Goal: Task Accomplishment & Management: Manage account settings

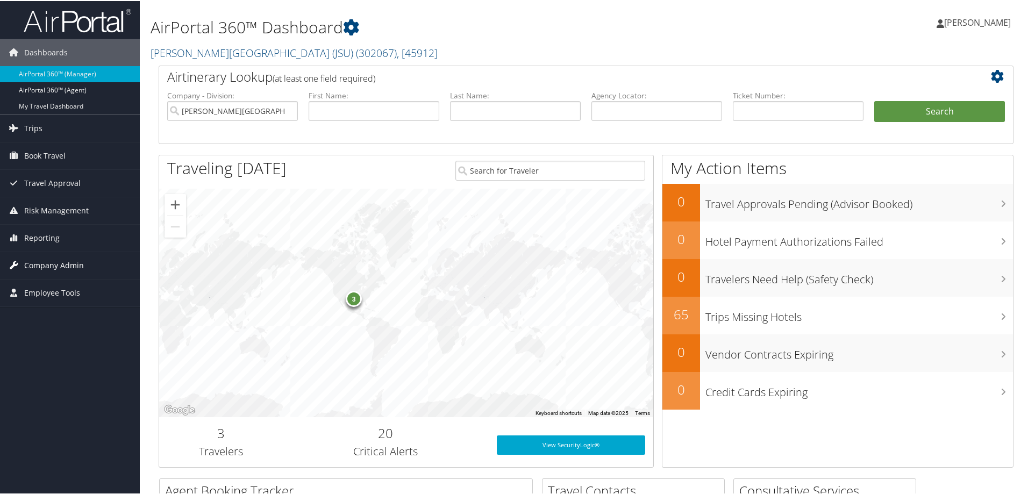
click at [42, 257] on span "Company Admin" at bounding box center [54, 264] width 60 height 27
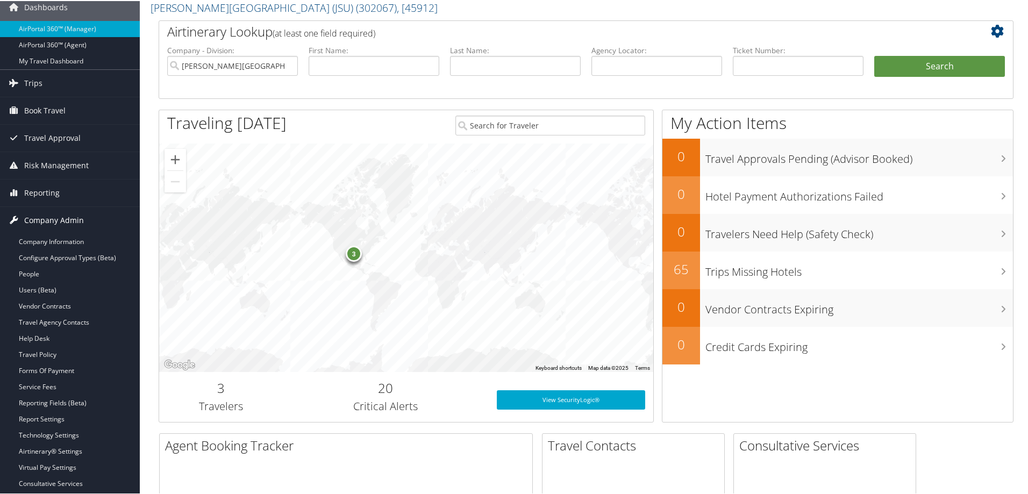
scroll to position [161, 0]
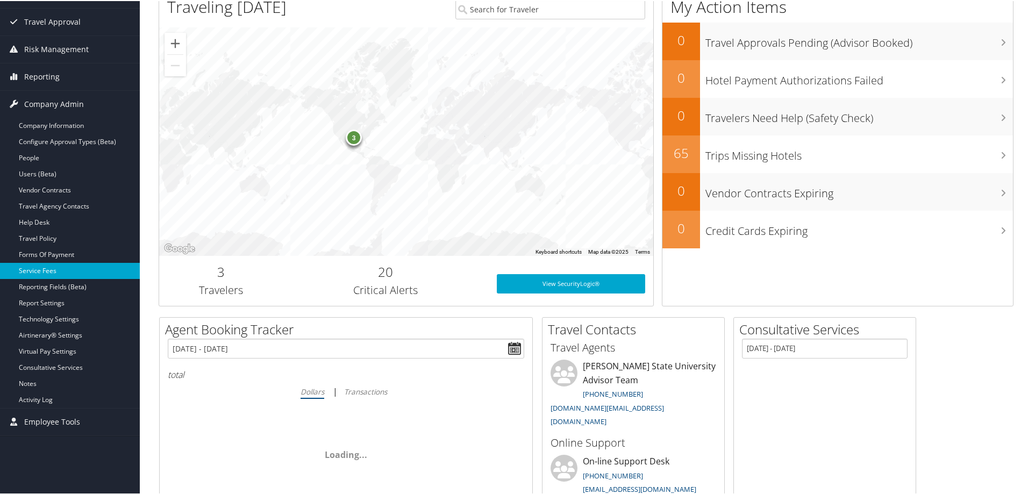
click at [40, 267] on link "Service Fees" at bounding box center [70, 270] width 140 height 16
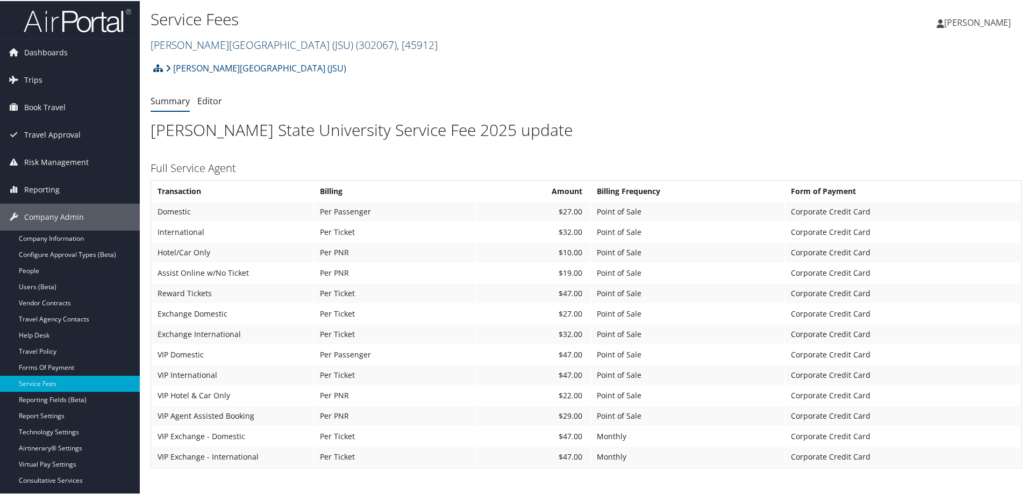
click at [356, 48] on span "( 302067 )" at bounding box center [376, 44] width 41 height 15
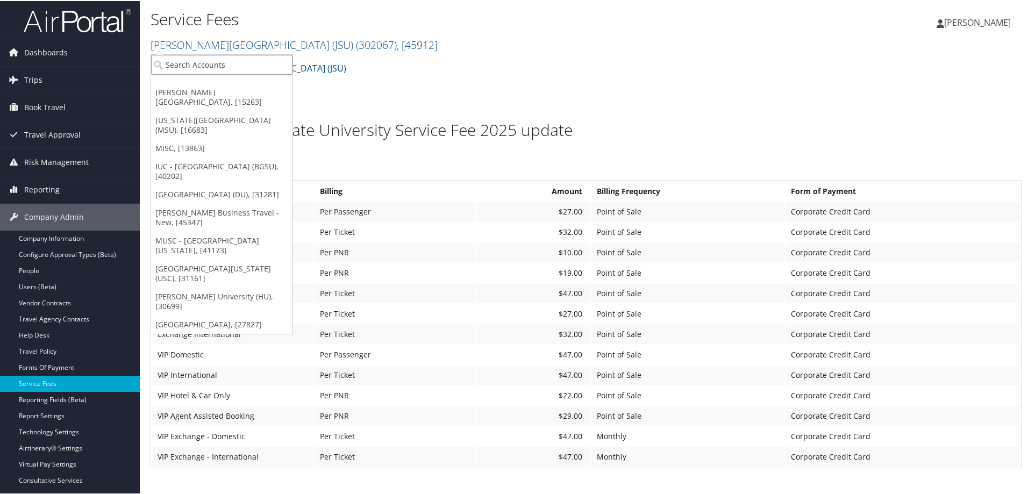
click at [257, 70] on input "search" at bounding box center [221, 64] width 141 height 20
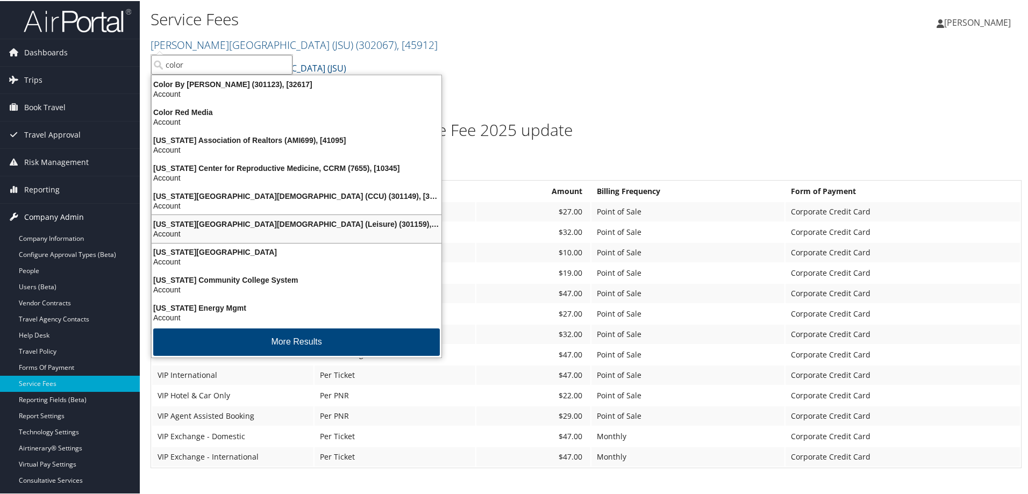
type input "color"
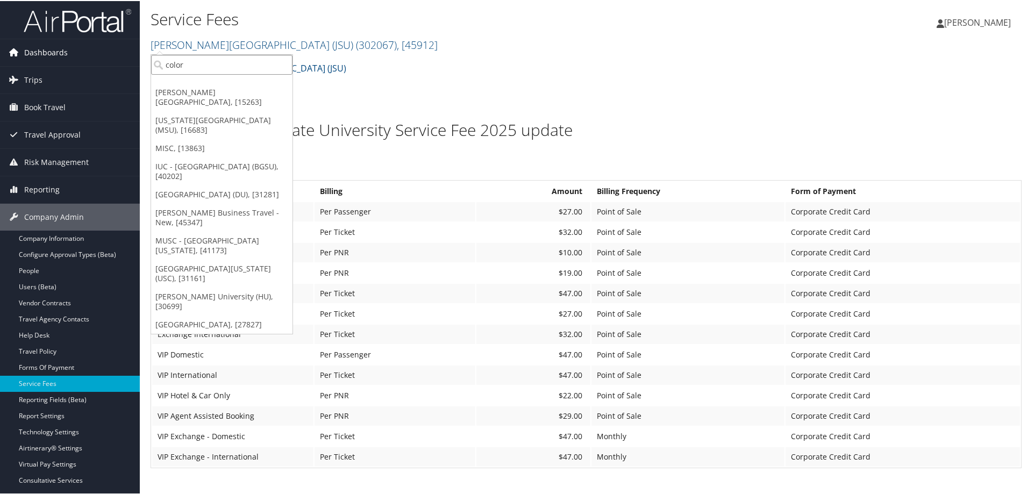
drag, startPoint x: 184, startPoint y: 64, endPoint x: 126, endPoint y: 64, distance: 58.6
click at [126, 64] on div "Dashboards AirPortal 360™ (Manager) AirPortal 360™ (Agent) My Travel Dashboard …" at bounding box center [516, 472] width 1032 height 945
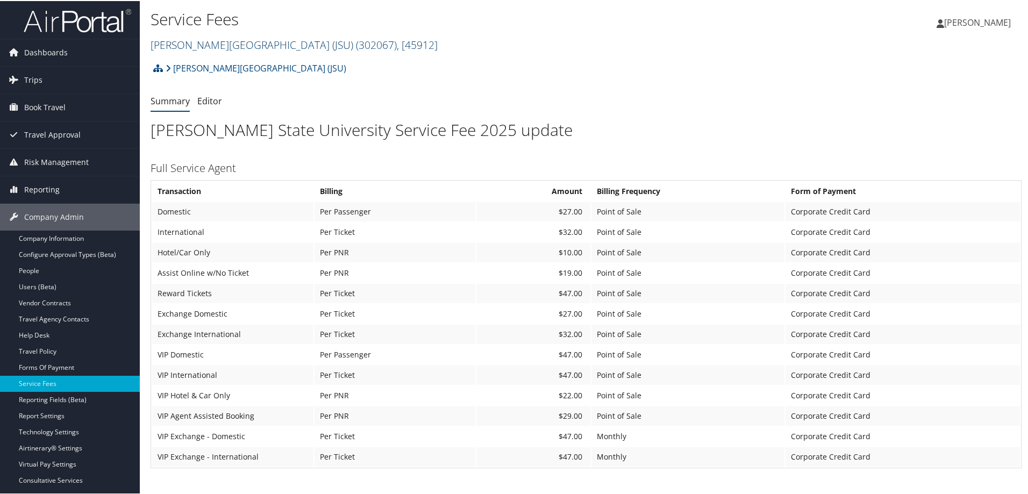
click at [205, 42] on link "Jackson State University (JSU) ( 302067 ) , [ 45912 ]" at bounding box center [294, 44] width 287 height 15
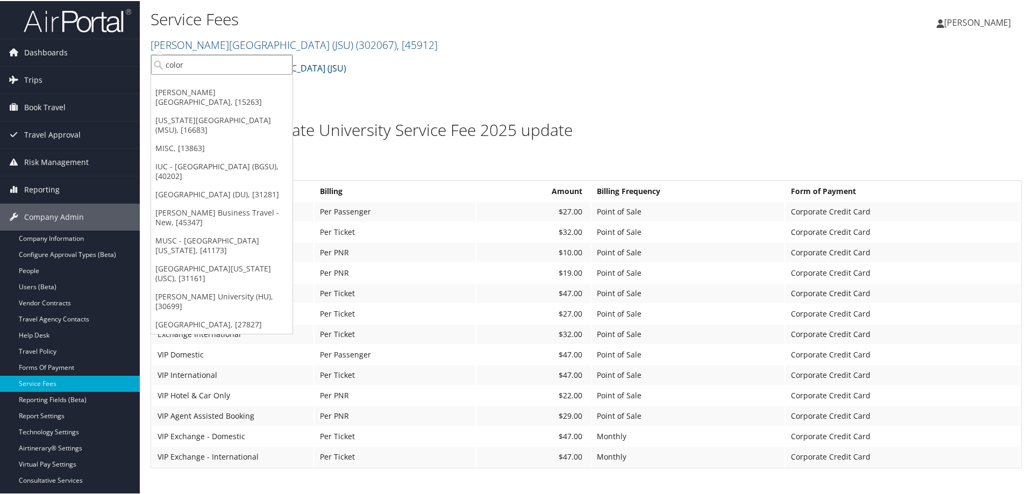
click at [183, 67] on input "color" at bounding box center [221, 64] width 141 height 20
type input "63501301"
drag, startPoint x: 219, startPoint y: 67, endPoint x: 130, endPoint y: 70, distance: 89.3
click at [130, 70] on div "Dashboards AirPortal 360™ (Manager) AirPortal 360™ (Agent) My Travel Dashboard …" at bounding box center [516, 472] width 1032 height 945
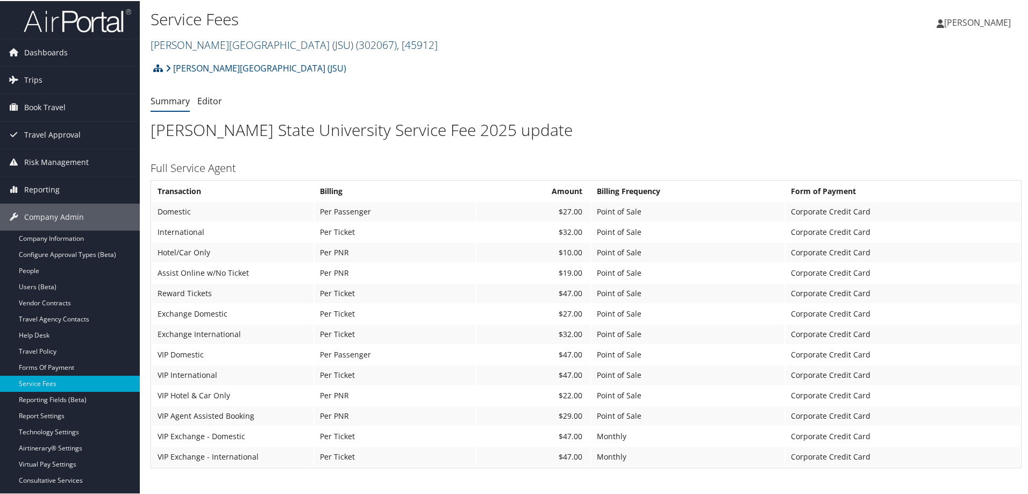
click at [176, 46] on link "Jackson State University (JSU) ( 302067 ) , [ 45912 ]" at bounding box center [294, 44] width 287 height 15
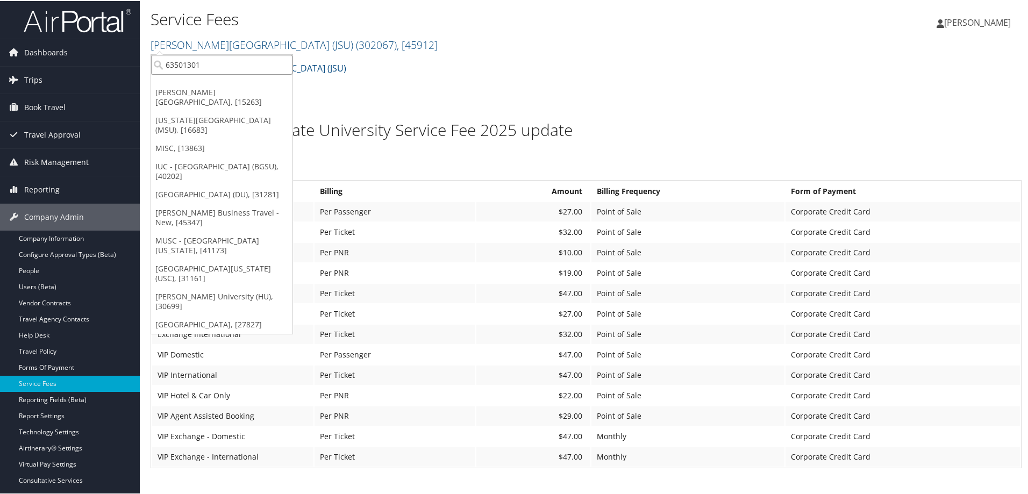
drag, startPoint x: 213, startPoint y: 60, endPoint x: 158, endPoint y: 62, distance: 55.9
click at [158, 62] on input "63501301" at bounding box center [221, 64] width 141 height 20
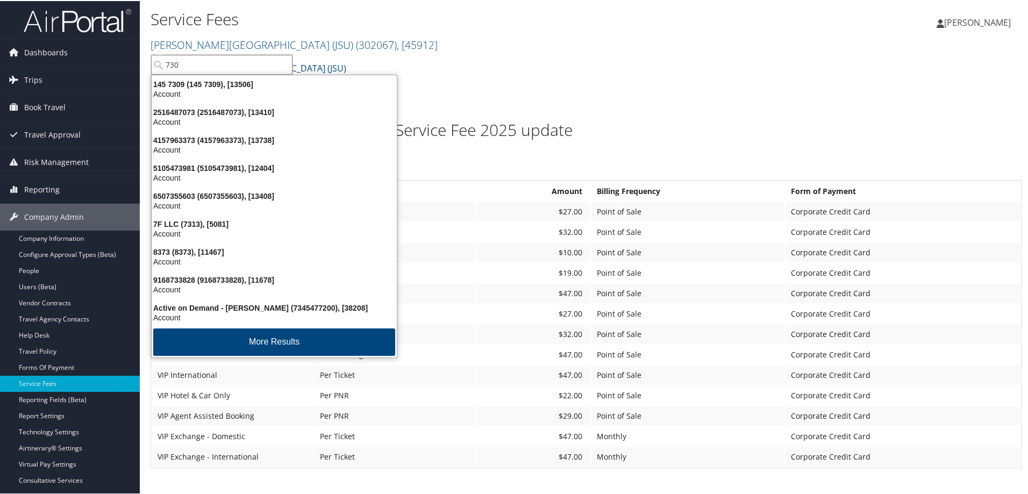
type input "7309"
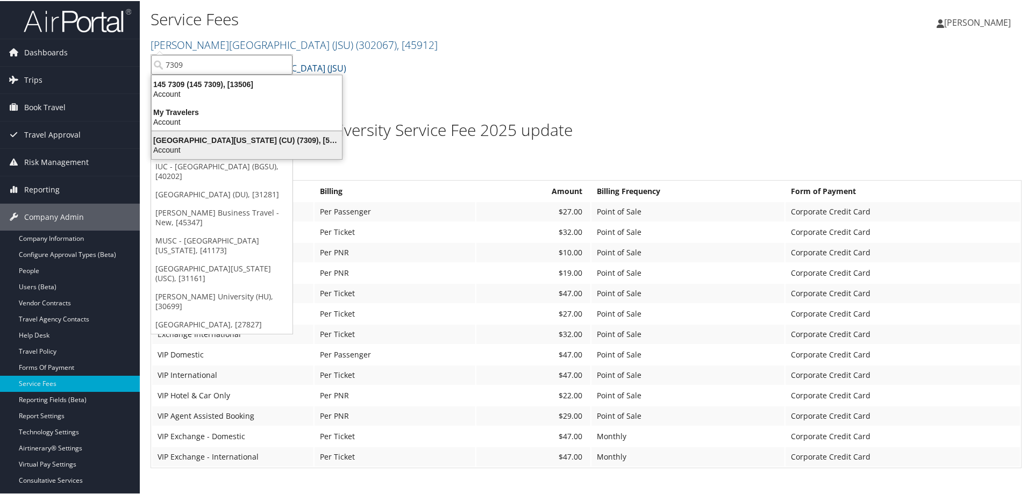
click at [200, 140] on div "University of Colorado (CU) (7309), [5251]" at bounding box center [246, 139] width 203 height 10
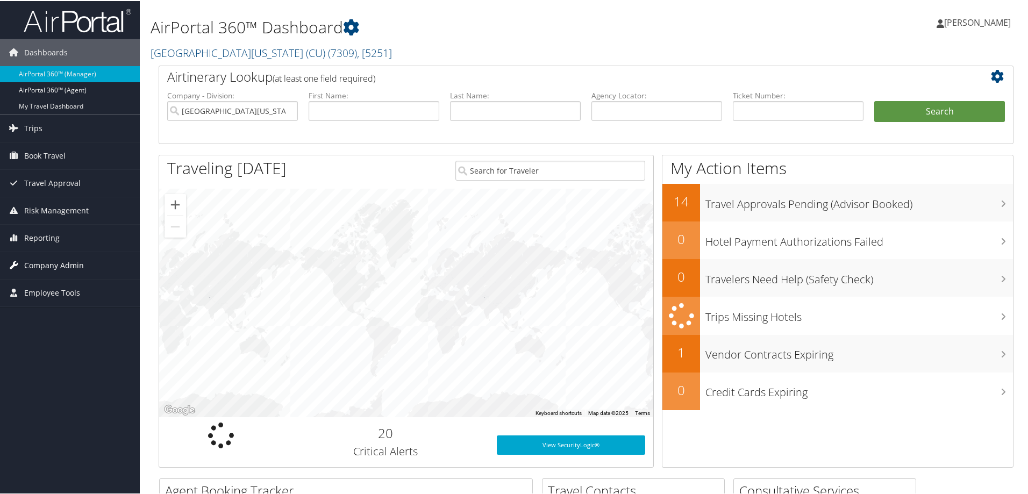
click at [61, 262] on span "Company Admin" at bounding box center [54, 264] width 60 height 27
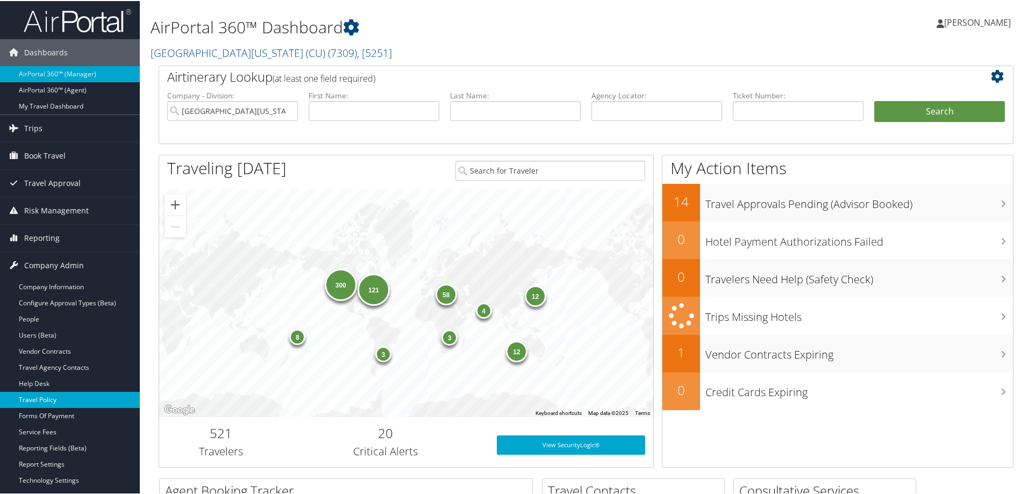
click at [35, 395] on link "Travel Policy" at bounding box center [70, 399] width 140 height 16
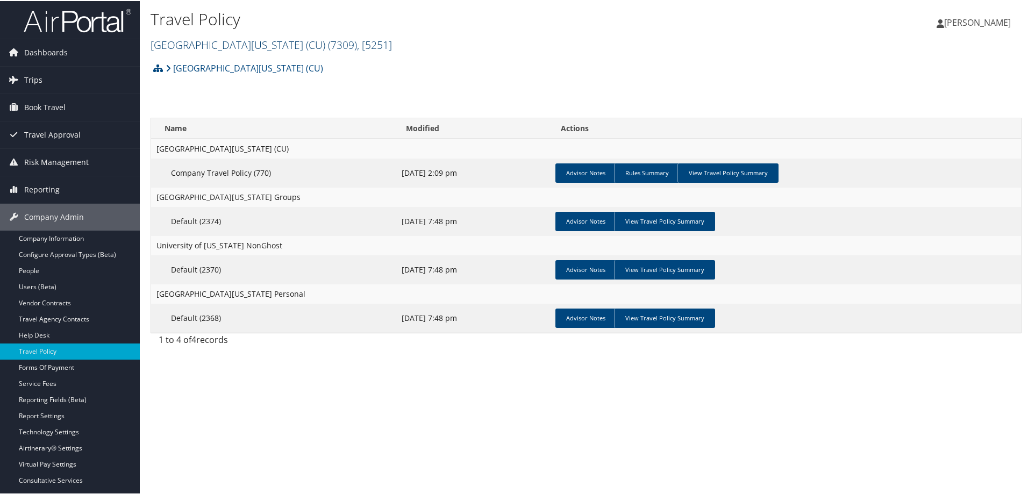
click at [272, 42] on link "University of Colorado (CU) ( 7309 ) , [ 5251 ]" at bounding box center [271, 44] width 241 height 15
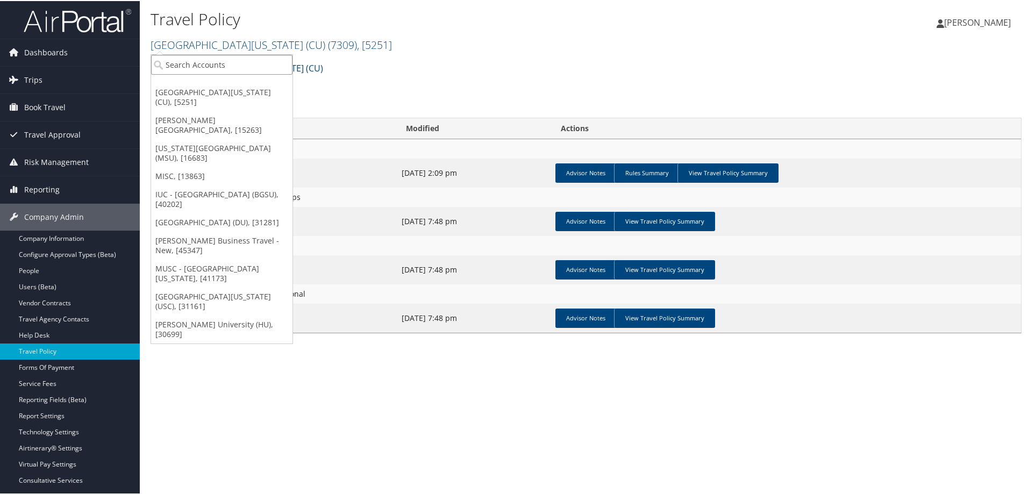
click at [186, 60] on input "search" at bounding box center [221, 64] width 141 height 20
type input "msu"
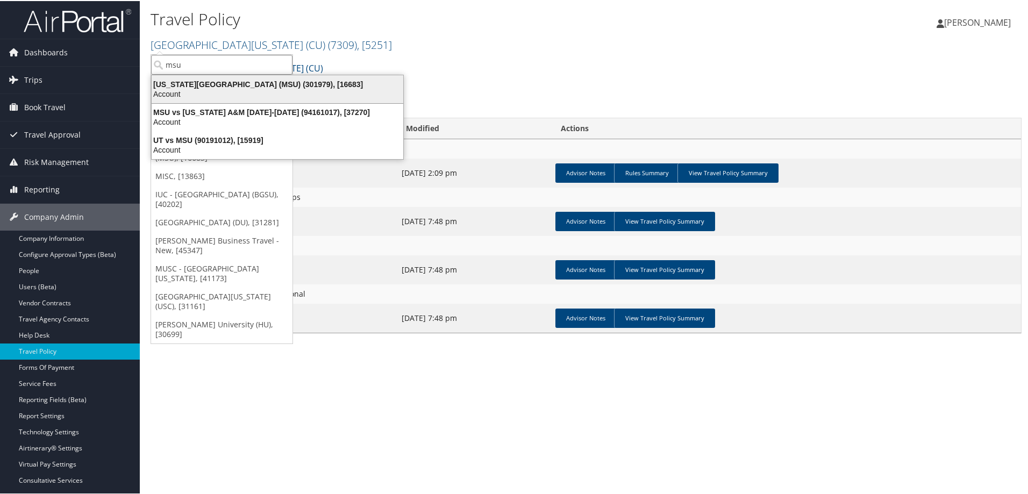
click at [194, 82] on div "Michigan State University (MSU) (301979), [16683]" at bounding box center [277, 83] width 264 height 10
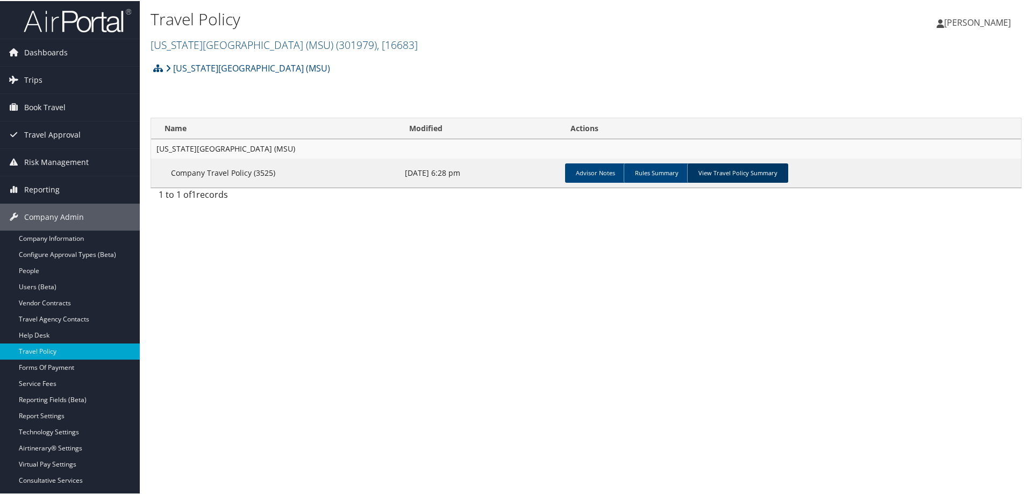
click at [707, 170] on link "View Travel Policy Summary" at bounding box center [737, 171] width 101 height 19
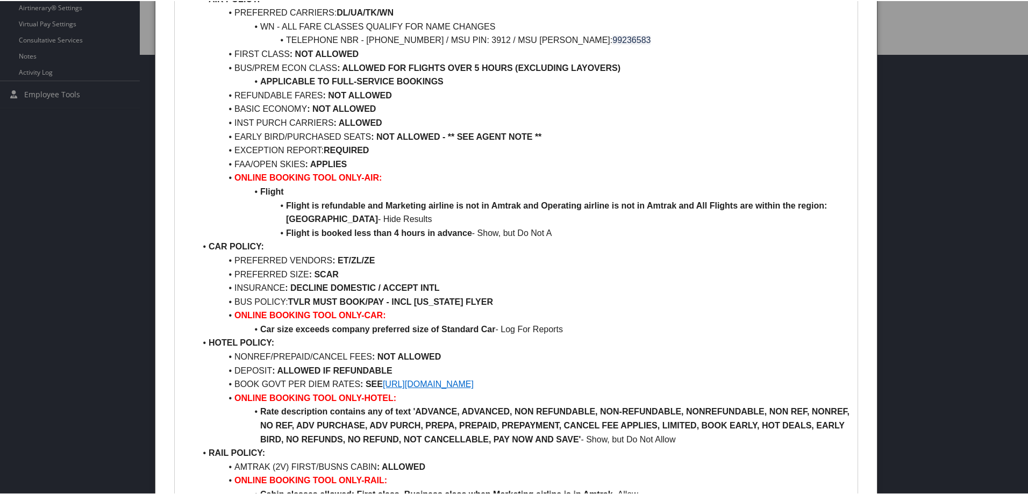
scroll to position [538, 0]
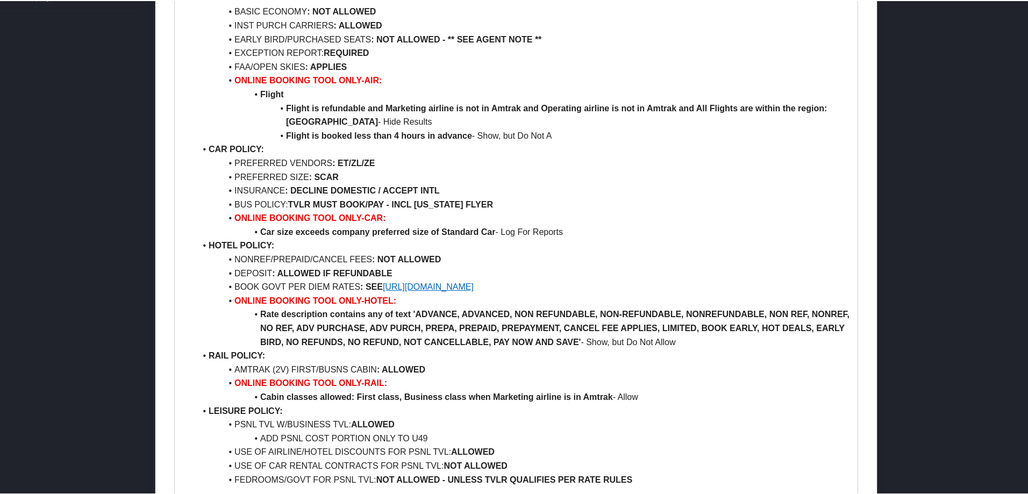
click at [474, 286] on link "[URL][DOMAIN_NAME]" at bounding box center [428, 285] width 91 height 9
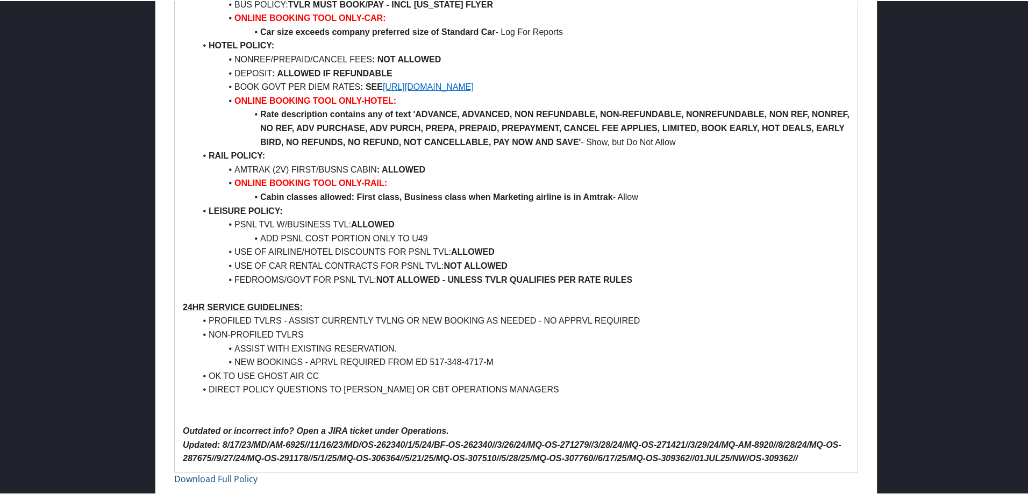
scroll to position [739, 0]
